Goal: Information Seeking & Learning: Check status

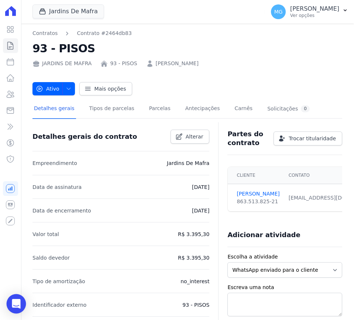
click at [13, 300] on icon "Open Intercom Messenger" at bounding box center [16, 304] width 10 height 10
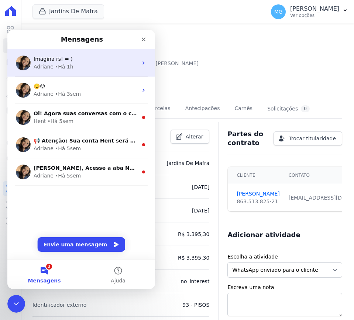
click at [93, 64] on div "Adriane • Há 1h" at bounding box center [86, 67] width 104 height 8
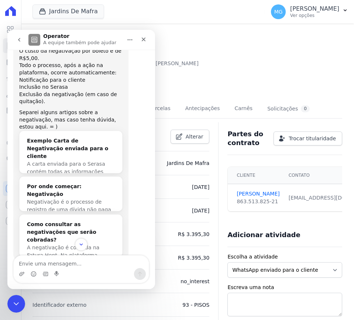
scroll to position [354, 0]
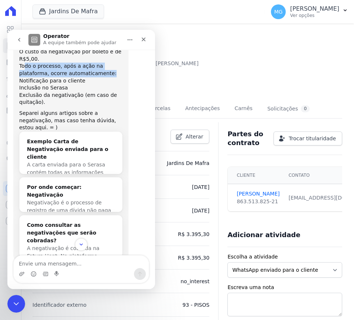
drag, startPoint x: 24, startPoint y: 72, endPoint x: 81, endPoint y: 89, distance: 60.0
click at [94, 77] on div "Todo o processo, após a ação na plataforma, ocorre automaticamente:" at bounding box center [70, 70] width 103 height 14
click at [70, 92] on div "Inclusão no Serasa" at bounding box center [70, 87] width 103 height 7
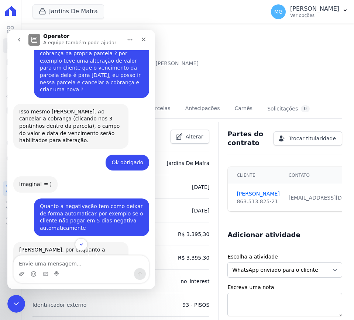
scroll to position [877, 0]
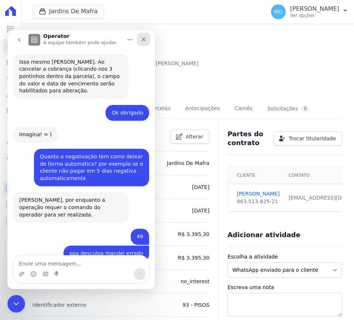
click at [146, 39] on div "Fechar" at bounding box center [143, 39] width 13 height 13
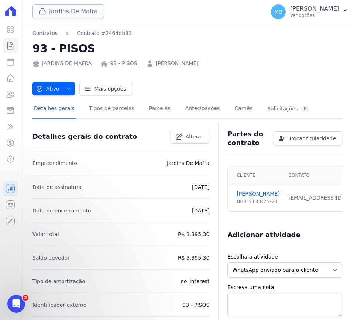
click at [52, 9] on button "Jardins De Mafra" at bounding box center [68, 11] width 72 height 14
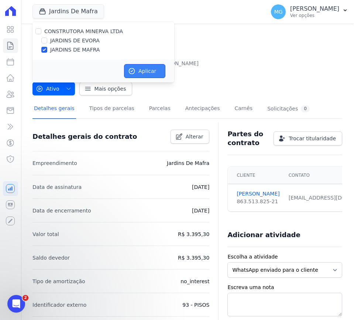
click at [156, 70] on button "Aplicar" at bounding box center [144, 71] width 41 height 14
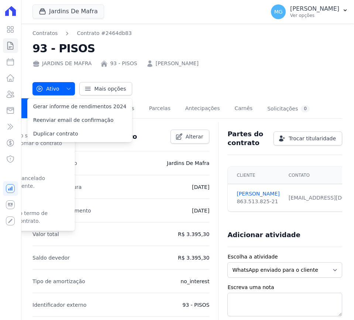
click at [9, 66] on icon at bounding box center [10, 62] width 9 height 9
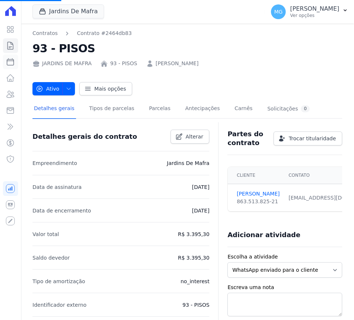
select select
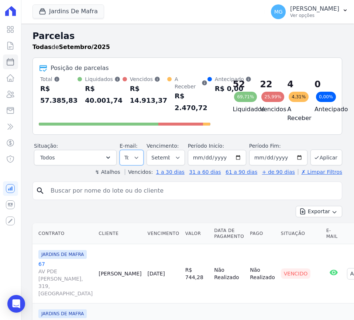
click at [135, 158] on select "Todos Lido Não-lido" at bounding box center [131, 157] width 24 height 15
click at [166, 162] on select "Filtrar por período ──────── Todos os meses Agosto/2025 Setembro/2025 Outubro/2…" at bounding box center [165, 157] width 38 height 15
click at [93, 168] on div "↯ Atalhos Vencidos: 1 a 30 dias 31 a 60 dias 61 a 90 dias + de 90 dias ✗ Limpar…" at bounding box center [186, 171] width 309 height 7
click at [182, 173] on link "1 a 30 dias" at bounding box center [170, 172] width 28 height 6
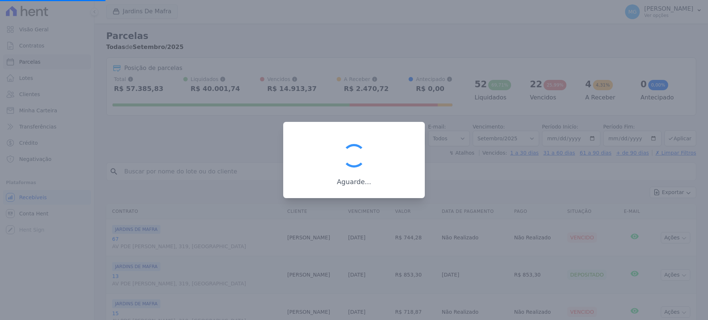
select select
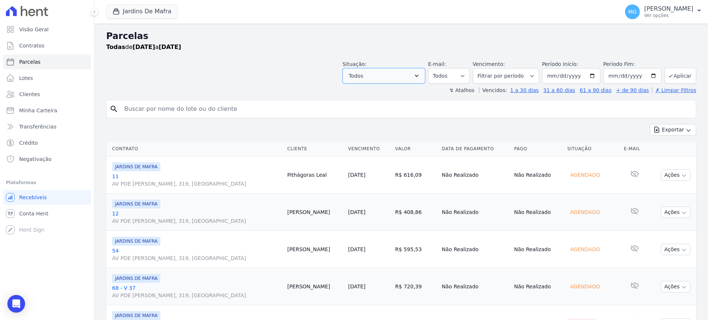
click at [353, 75] on button "Todos" at bounding box center [383, 75] width 83 height 15
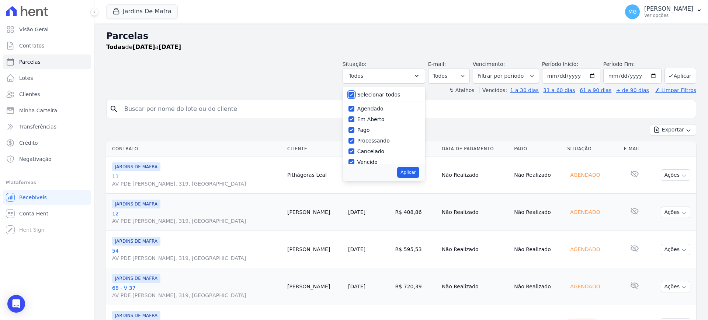
click at [353, 92] on input "Selecionar todos" at bounding box center [351, 95] width 6 height 6
checkbox input "false"
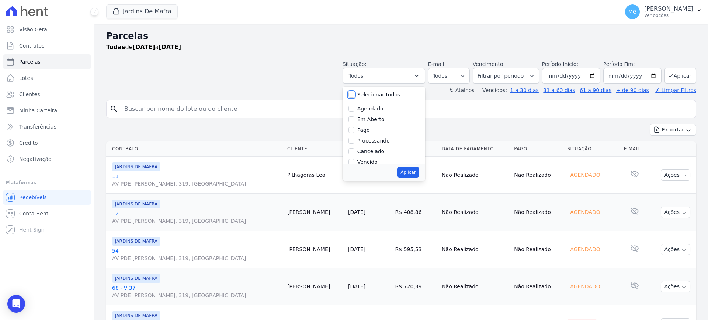
checkbox input "false"
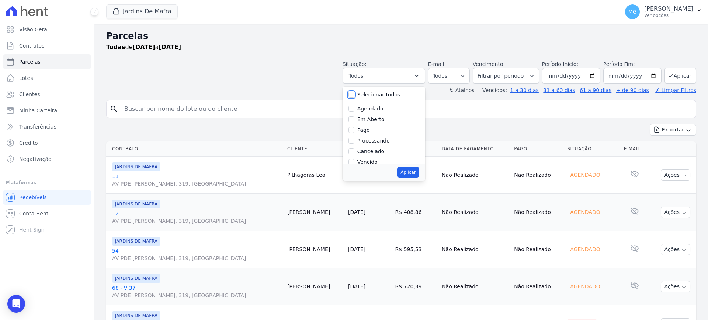
checkbox input "false"
click at [353, 131] on input "Vencido" at bounding box center [351, 132] width 6 height 6
checkbox input "true"
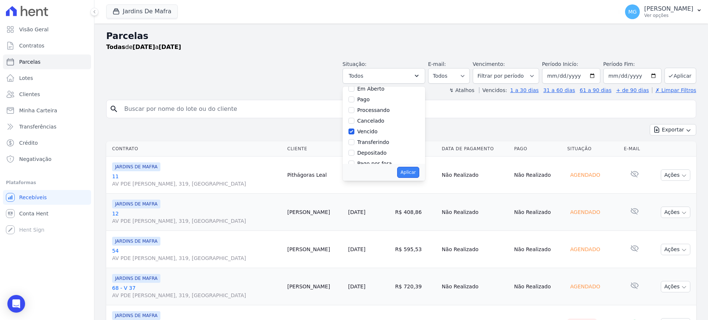
click at [353, 172] on button "Aplicar" at bounding box center [408, 172] width 22 height 11
select select "overdue"
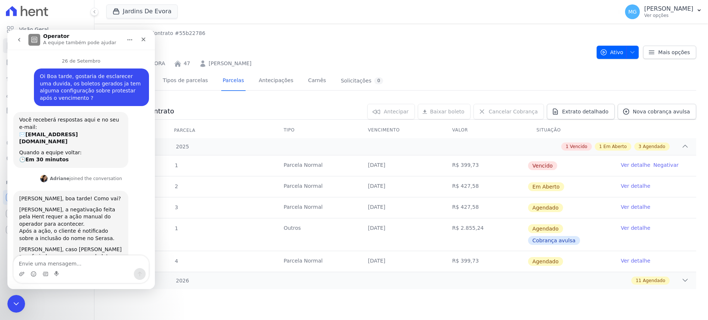
scroll to position [877, 0]
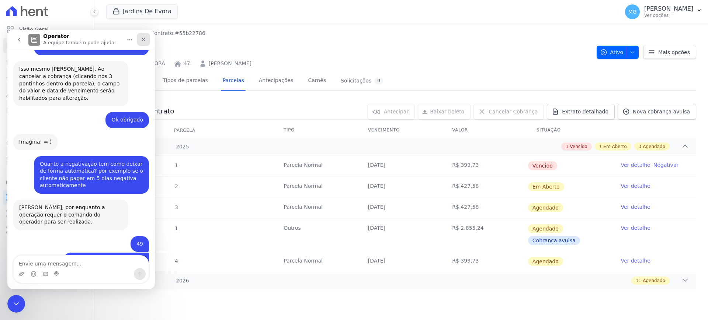
click at [143, 43] on div "Fechar" at bounding box center [143, 39] width 13 height 13
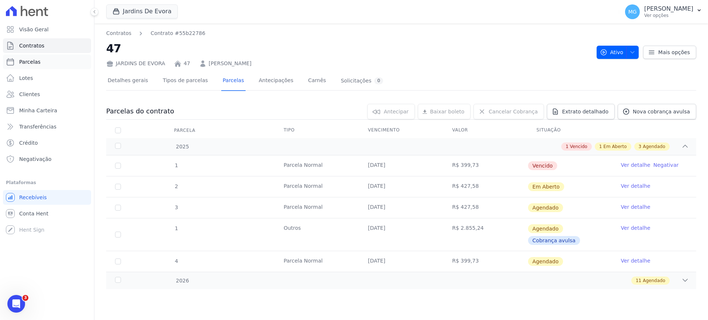
click at [32, 58] on link "Parcelas" at bounding box center [47, 62] width 88 height 15
select select
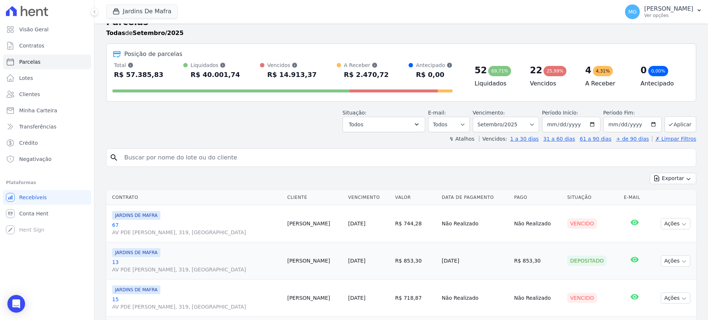
scroll to position [31, 0]
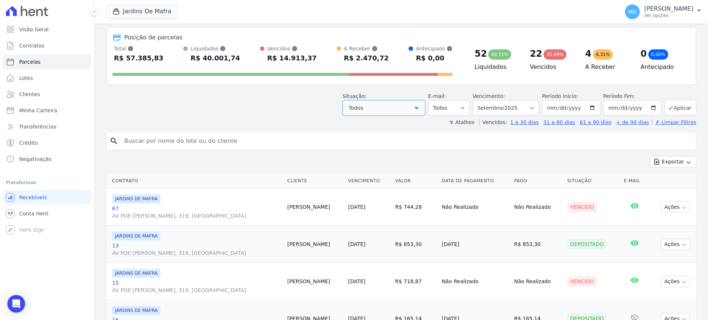
click at [400, 108] on button "Todos" at bounding box center [383, 107] width 83 height 15
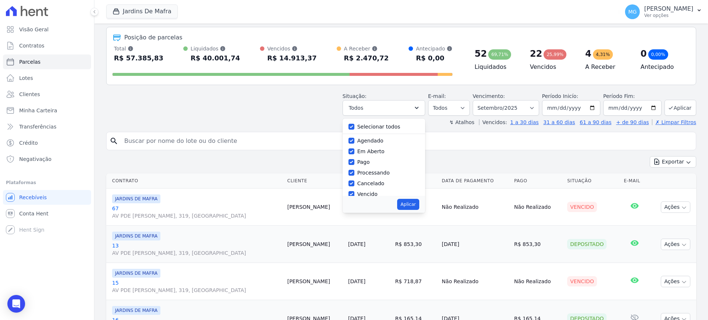
click at [354, 122] on div "Selecionar todos" at bounding box center [383, 127] width 71 height 11
click at [354, 125] on input "Selecionar todos" at bounding box center [351, 127] width 6 height 6
checkbox input "false"
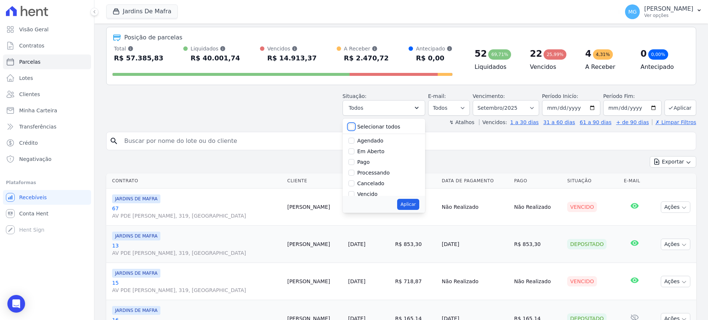
checkbox input "false"
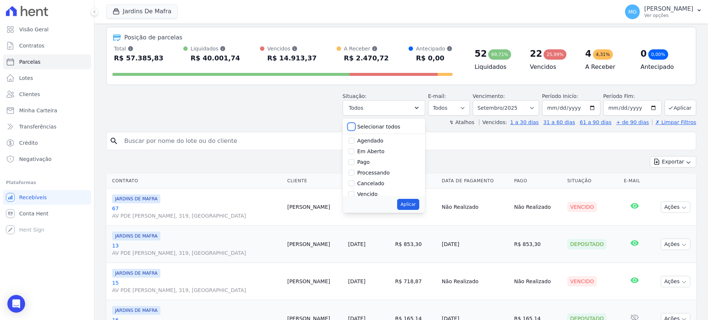
checkbox input "false"
click at [354, 193] on input "Vencido" at bounding box center [351, 194] width 6 height 6
checkbox input "true"
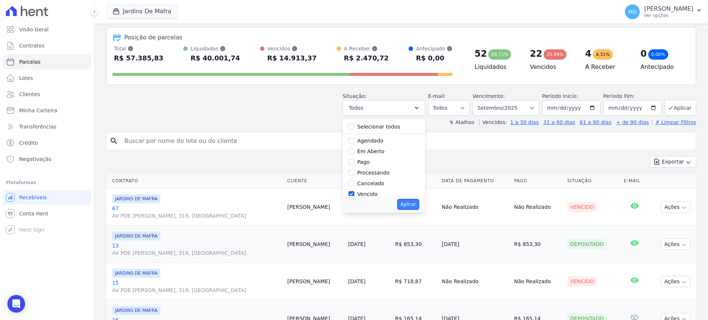
click at [416, 205] on button "Aplicar" at bounding box center [408, 204] width 22 height 11
select select "overdue"
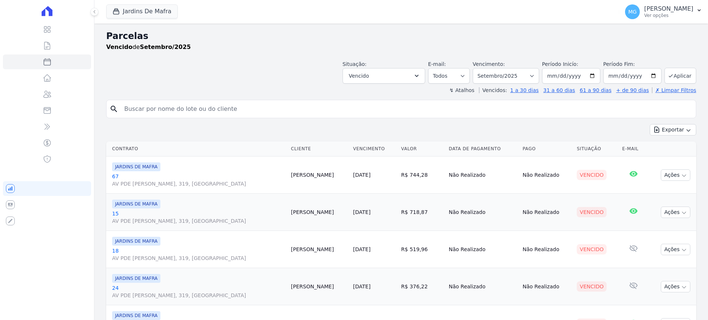
select select
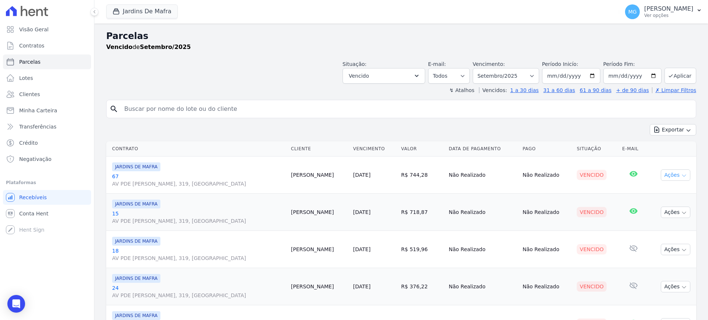
click at [681, 174] on icon "button" at bounding box center [684, 176] width 6 height 6
